Goal: Information Seeking & Learning: Check status

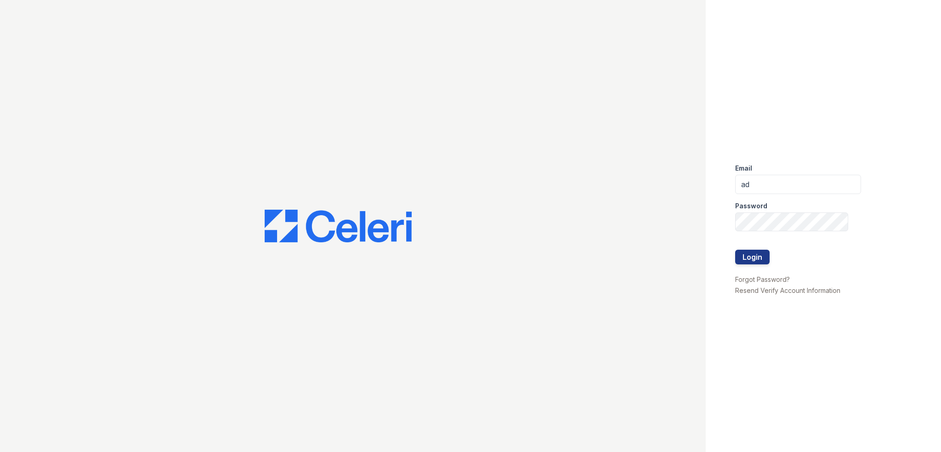
type input "a"
click at [771, 183] on input "arrivelex2trinity-pm.com" at bounding box center [798, 184] width 126 height 19
click at [775, 183] on input "arrivelex2trinity-pm.com" at bounding box center [798, 184] width 126 height 19
type input "arrivelex@trinity-pm.com"
click at [735, 249] on button "Login" at bounding box center [752, 256] width 34 height 15
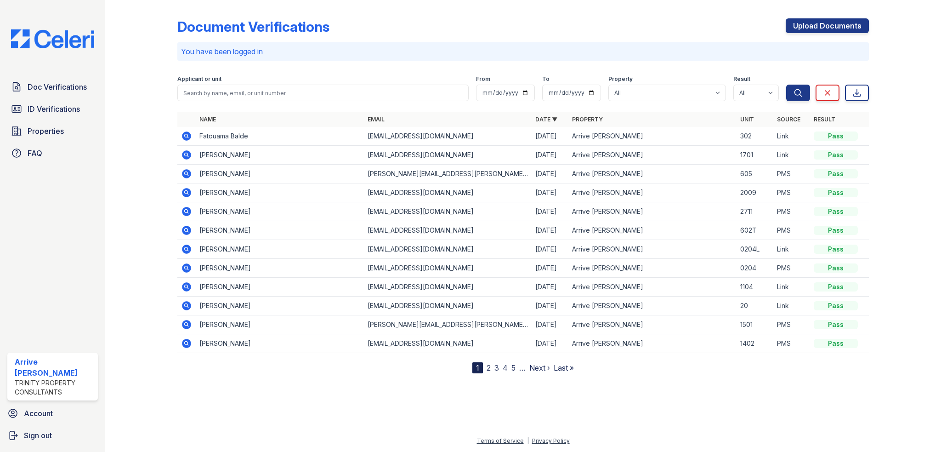
click at [187, 155] on icon at bounding box center [186, 154] width 11 height 11
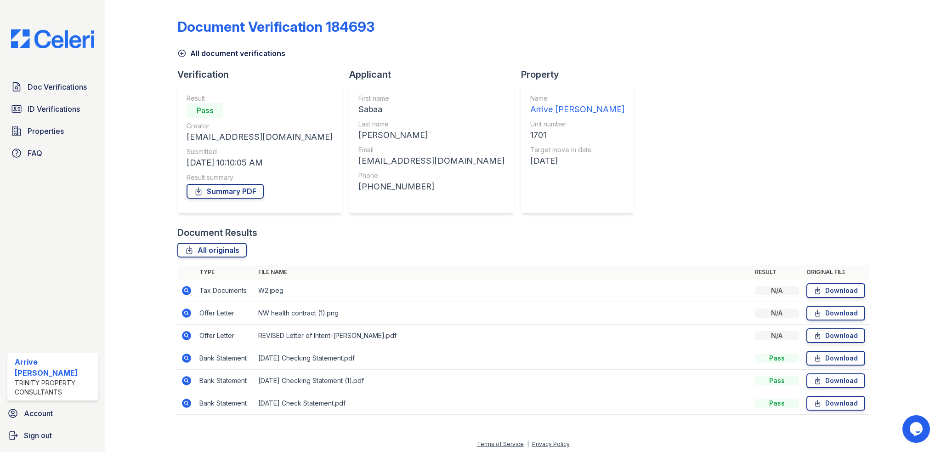
click at [187, 357] on icon at bounding box center [186, 357] width 9 height 9
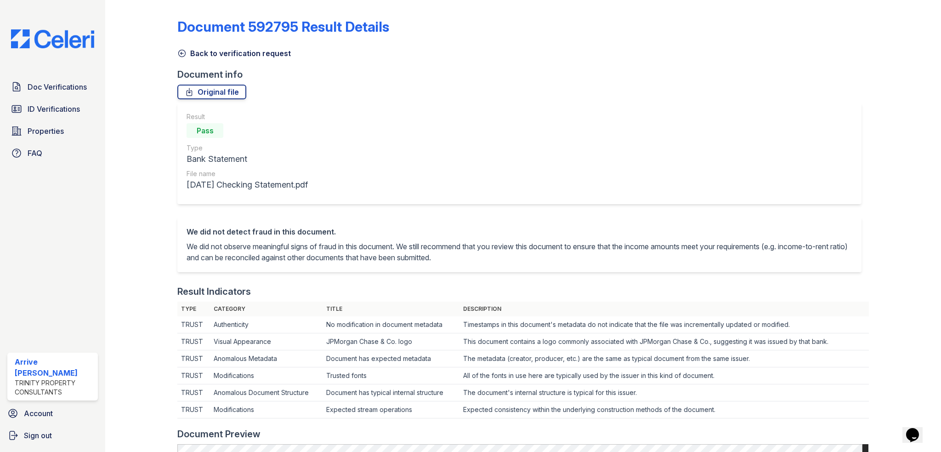
click at [182, 53] on icon at bounding box center [181, 53] width 9 height 9
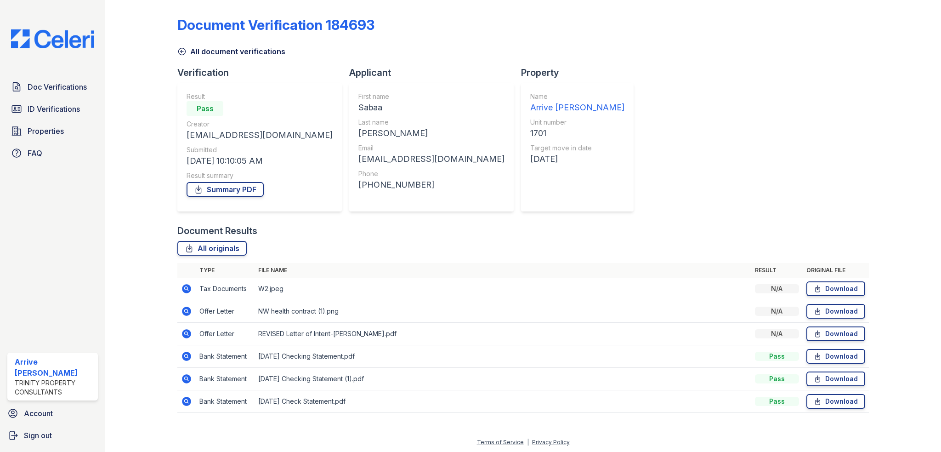
scroll to position [2, 0]
click at [180, 374] on td at bounding box center [186, 378] width 18 height 23
click at [189, 380] on icon at bounding box center [186, 378] width 11 height 11
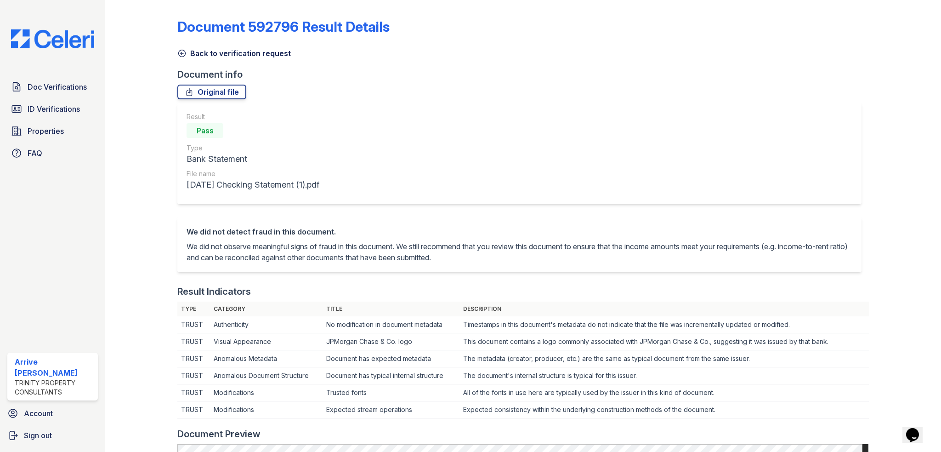
click at [180, 57] on icon at bounding box center [181, 53] width 9 height 9
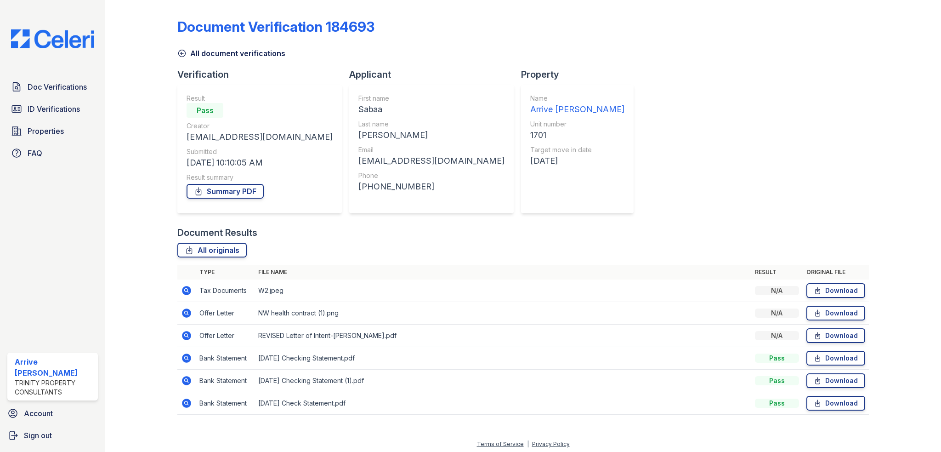
click at [187, 403] on icon at bounding box center [186, 402] width 9 height 9
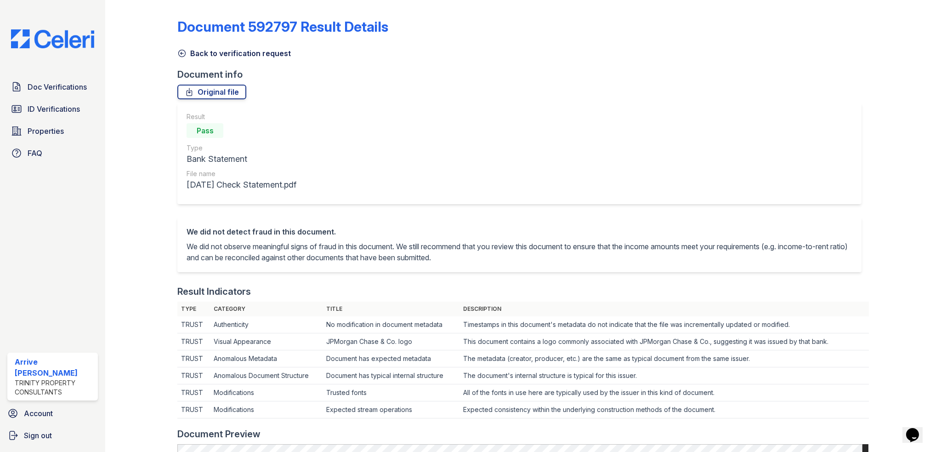
click at [182, 55] on icon at bounding box center [181, 53] width 9 height 9
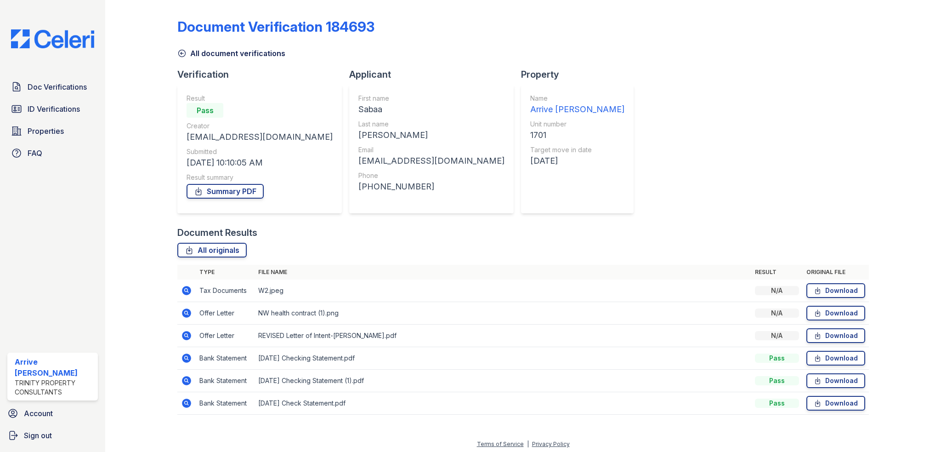
click at [182, 287] on icon at bounding box center [186, 290] width 11 height 11
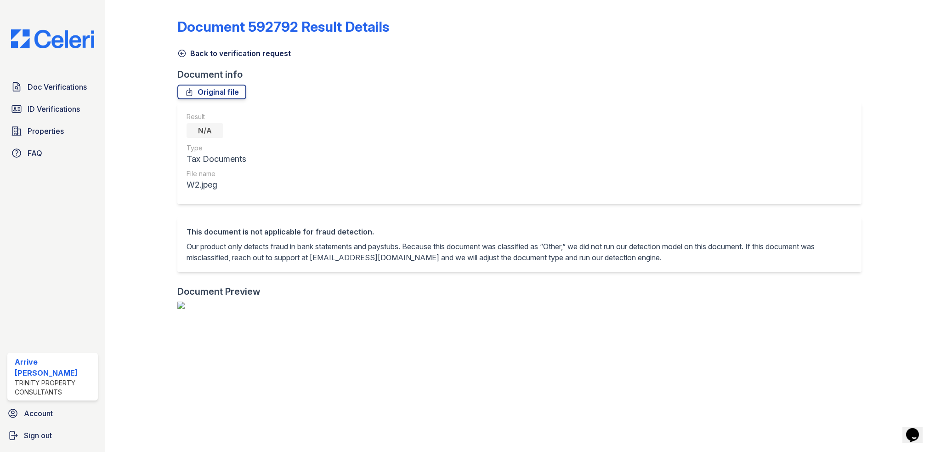
click at [180, 53] on icon at bounding box center [181, 53] width 9 height 9
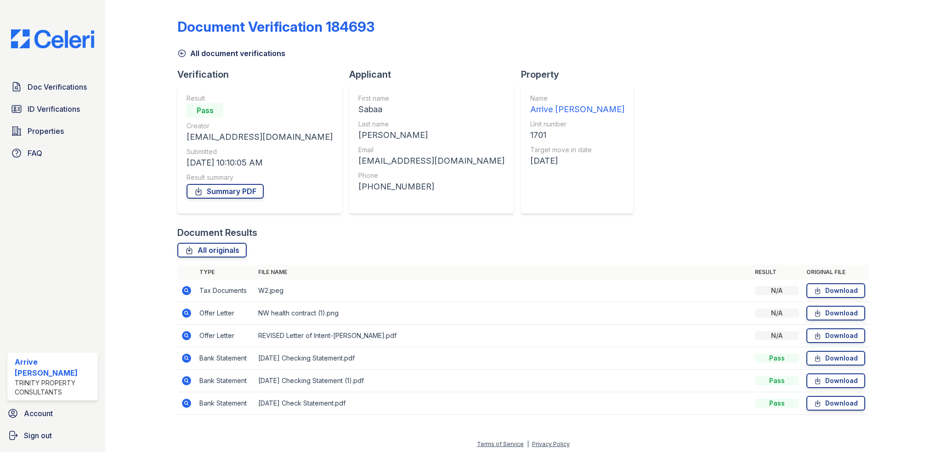
click at [177, 47] on div "All document verifications" at bounding box center [522, 50] width 691 height 17
click at [184, 56] on icon at bounding box center [181, 53] width 9 height 9
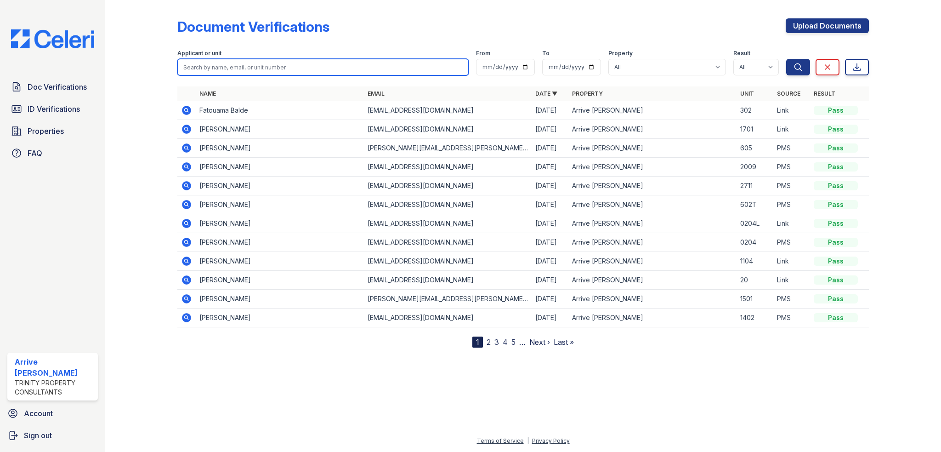
click at [216, 60] on input "search" at bounding box center [322, 67] width 291 height 17
type input "khan"
click at [786, 59] on button "Search" at bounding box center [798, 67] width 24 height 17
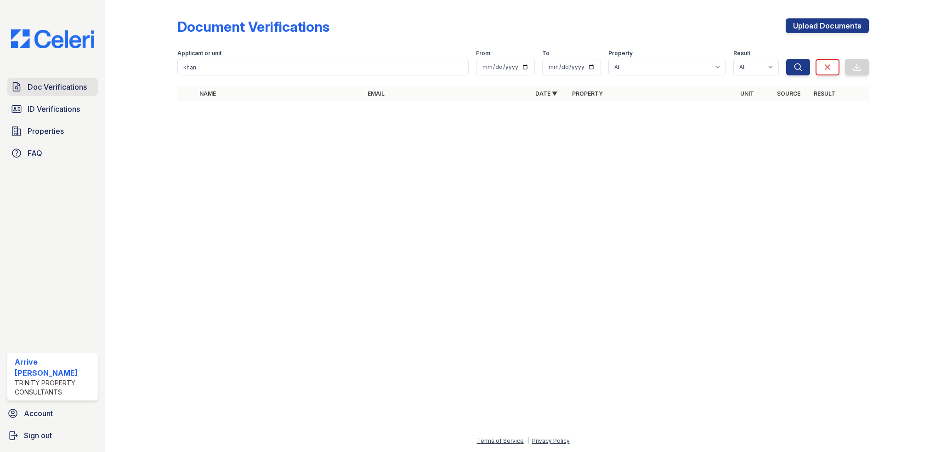
click at [71, 85] on span "Doc Verifications" at bounding box center [57, 86] width 59 height 11
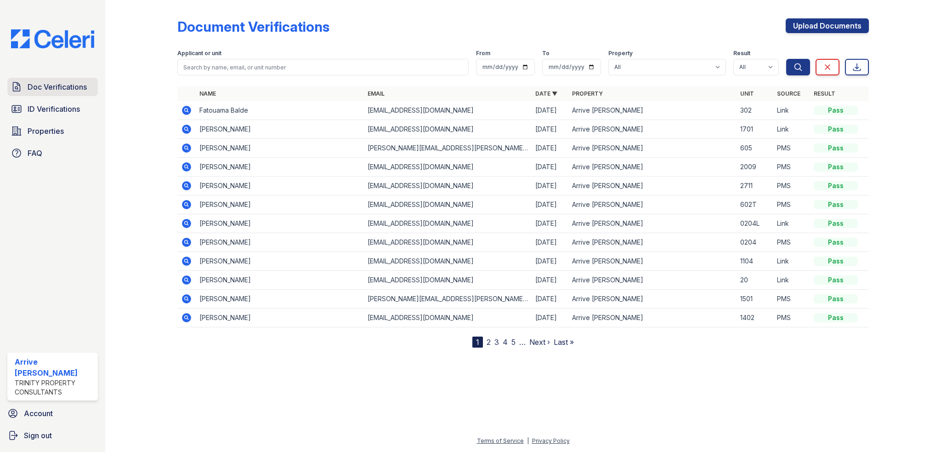
click at [80, 95] on link "Doc Verifications" at bounding box center [52, 87] width 90 height 18
click at [73, 103] on span "ID Verifications" at bounding box center [54, 108] width 52 height 11
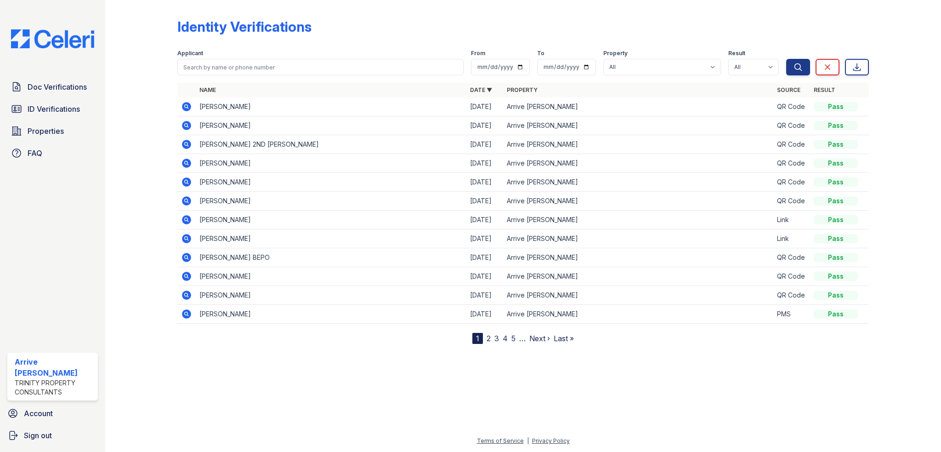
click at [220, 58] on div "Applicant" at bounding box center [320, 54] width 286 height 9
click at [218, 65] on input "search" at bounding box center [320, 67] width 286 height 17
type input "khan"
click at [786, 59] on button "Search" at bounding box center [798, 67] width 24 height 17
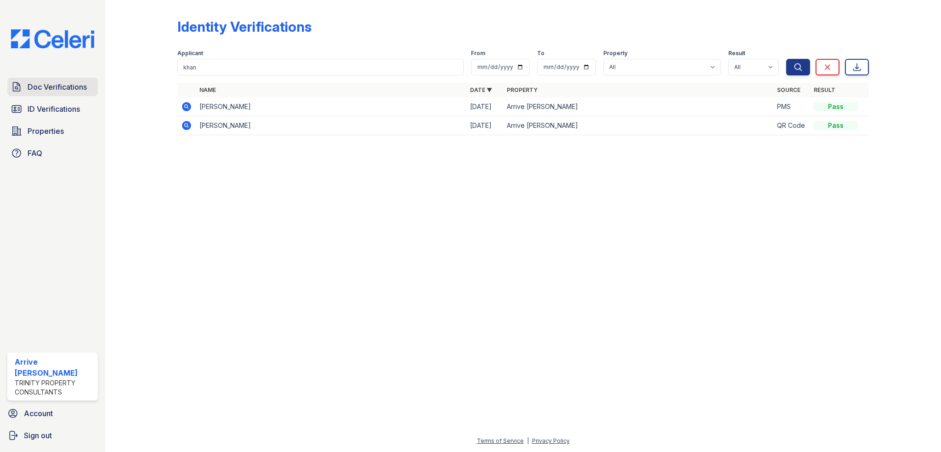
click at [57, 90] on span "Doc Verifications" at bounding box center [57, 86] width 59 height 11
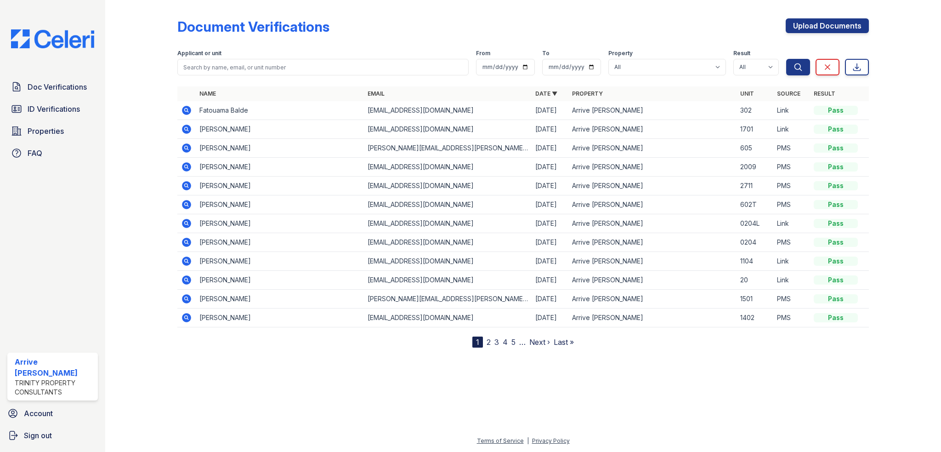
click at [253, 64] on input "search" at bounding box center [322, 67] width 291 height 17
type input "khan"
click at [786, 59] on button "Search" at bounding box center [798, 67] width 24 height 17
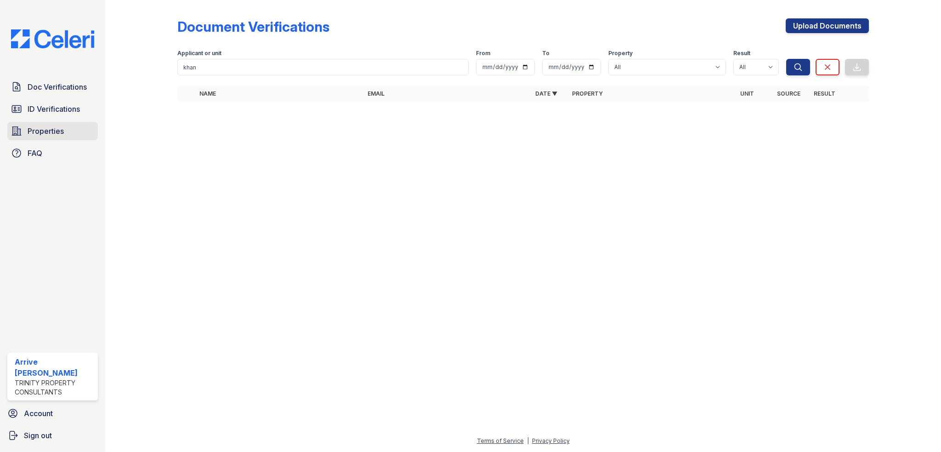
click at [53, 131] on span "Properties" at bounding box center [46, 130] width 36 height 11
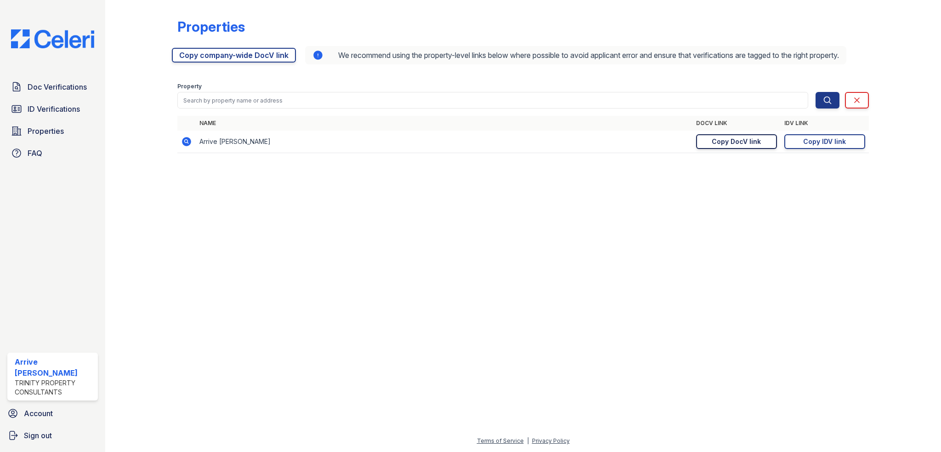
click at [734, 146] on div "Copy DocV link" at bounding box center [736, 141] width 49 height 9
click at [67, 103] on span "ID Verifications" at bounding box center [54, 108] width 52 height 11
